Goal: Register for event/course

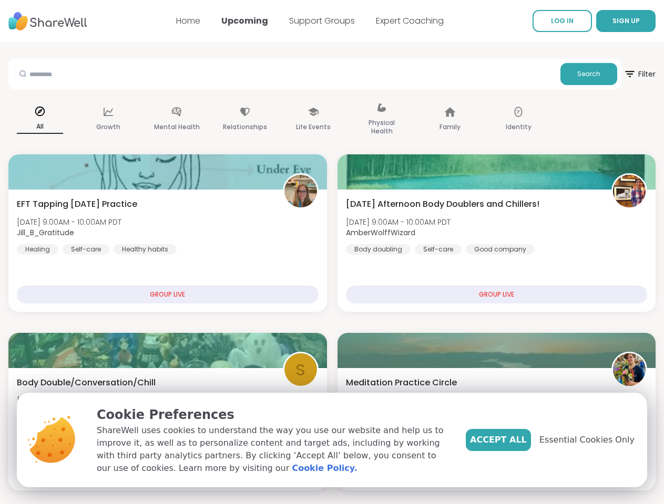
click at [612, 21] on span "SIGN UP" at bounding box center [625, 20] width 27 height 9
click at [71, 120] on div "All" at bounding box center [39, 120] width 63 height 53
click at [140, 120] on div "Growth" at bounding box center [108, 120] width 63 height 53
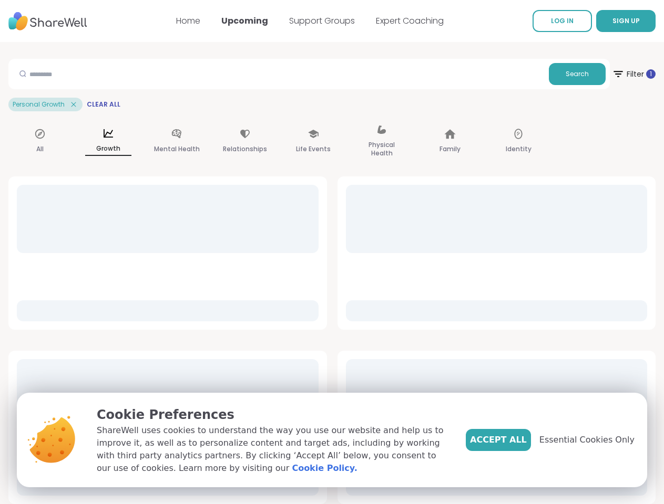
click at [208, 120] on div "Mental Health" at bounding box center [176, 142] width 63 height 53
